Goal: Task Accomplishment & Management: Manage account settings

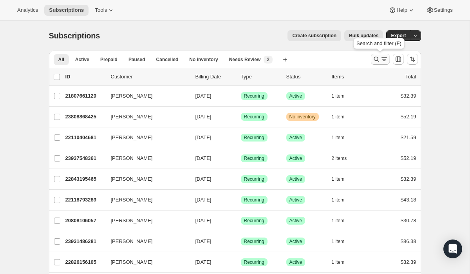
click at [376, 59] on icon "Search and filter results" at bounding box center [377, 59] width 8 height 8
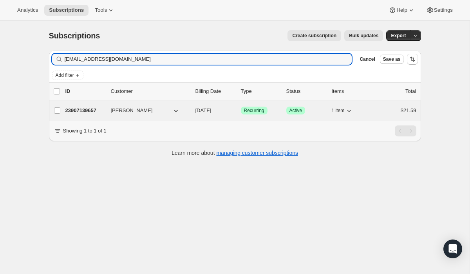
type input "[EMAIL_ADDRESS][DOMAIN_NAME]"
click at [127, 109] on span "[PERSON_NAME]" at bounding box center [132, 111] width 42 height 8
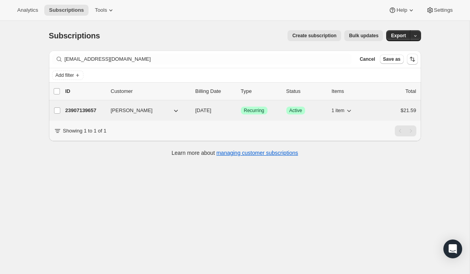
click at [126, 112] on span "[PERSON_NAME]" at bounding box center [132, 111] width 42 height 8
click at [121, 109] on span "[PERSON_NAME]" at bounding box center [132, 111] width 42 height 8
click at [117, 110] on span "[PERSON_NAME]" at bounding box center [132, 111] width 42 height 8
click at [82, 114] on p "23907139657" at bounding box center [84, 111] width 39 height 8
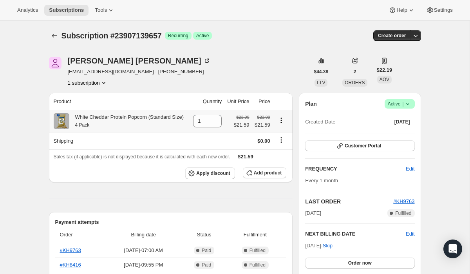
scroll to position [36, 0]
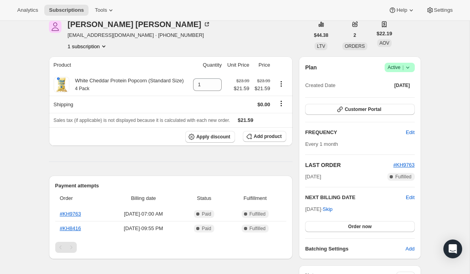
click at [404, 64] on icon at bounding box center [408, 67] width 8 height 8
click at [391, 93] on span "Cancel subscription" at bounding box center [397, 96] width 44 height 6
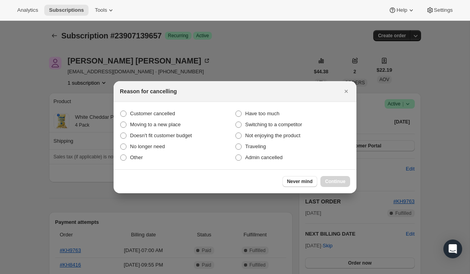
scroll to position [0, 0]
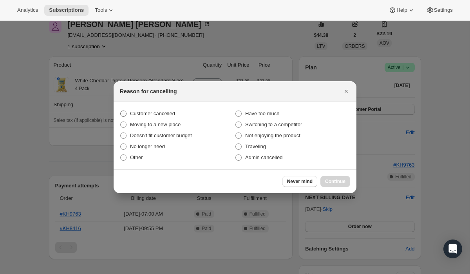
click at [142, 114] on span "Customer cancelled" at bounding box center [152, 113] width 45 height 6
click at [121, 111] on input "Customer cancelled" at bounding box center [120, 110] width 0 height 0
radio input "true"
click at [329, 183] on span "Continue" at bounding box center [335, 181] width 20 height 6
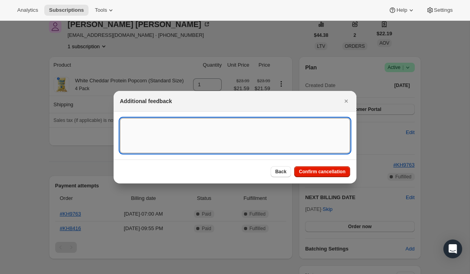
click at [288, 139] on textarea ":rbv:" at bounding box center [235, 135] width 230 height 35
type textarea "Costumer would like to cancel their subscription."
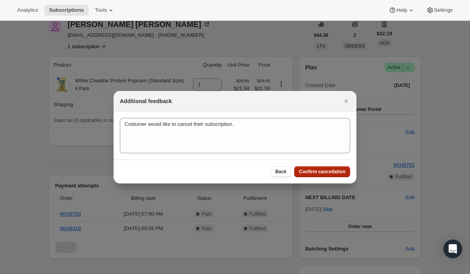
click at [324, 173] on span "Confirm cancellation" at bounding box center [322, 171] width 47 height 6
